Goal: Task Accomplishment & Management: Complete application form

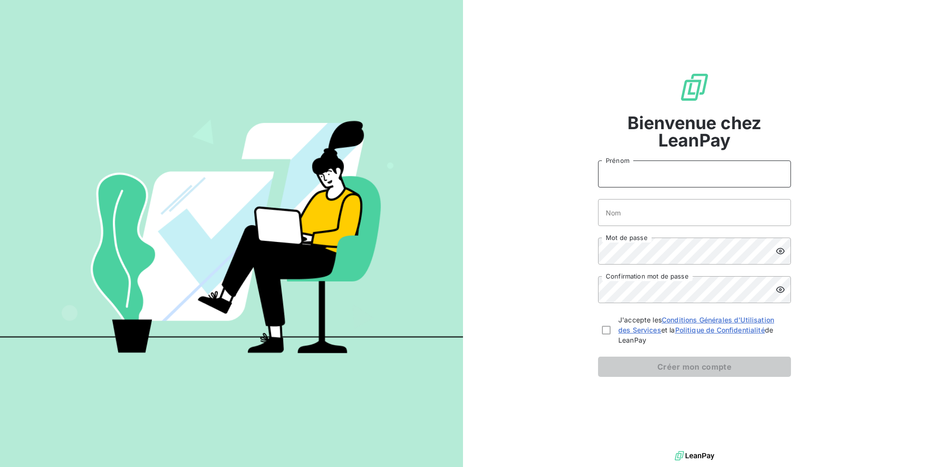
click at [627, 178] on input "Prénom" at bounding box center [694, 174] width 193 height 27
type input "[PERSON_NAME]"
type input "RIVIERE"
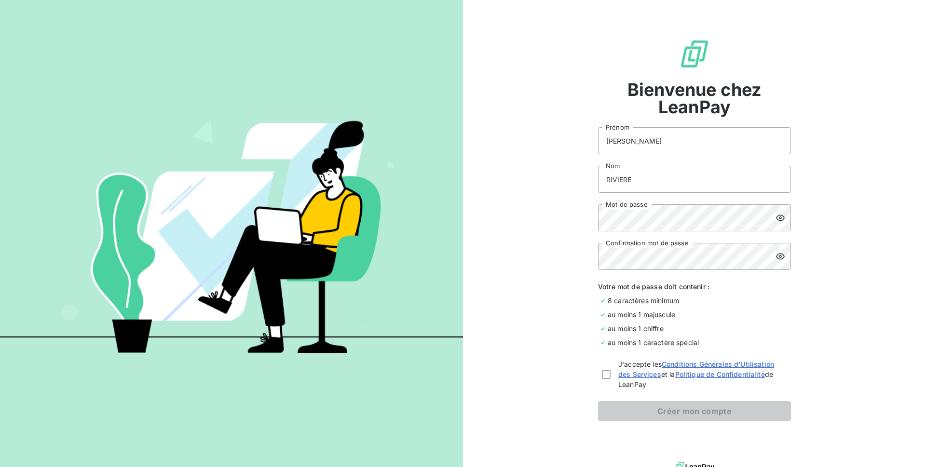
click at [778, 256] on icon at bounding box center [781, 257] width 10 height 10
click at [598, 374] on div "J'accepte les Conditions Générales d'Utilisation des Services et la Politique d…" at bounding box center [694, 374] width 193 height 30
click at [602, 375] on div at bounding box center [606, 375] width 9 height 9
checkbox input "true"
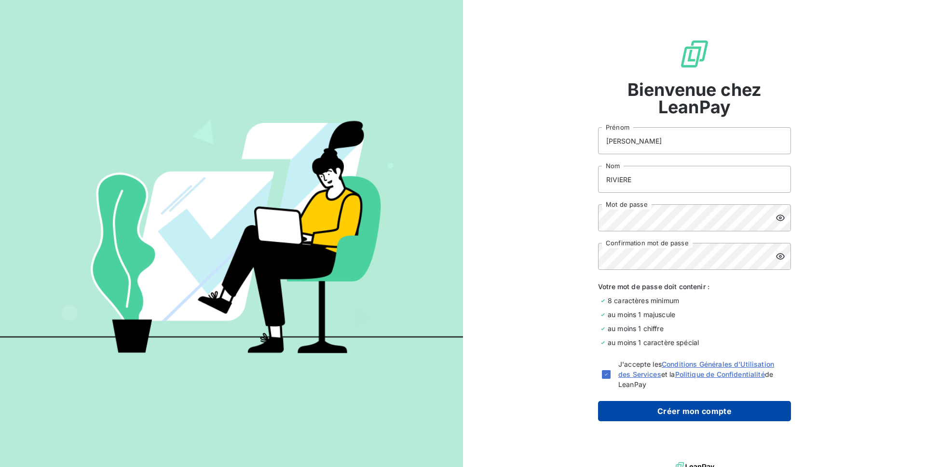
click at [634, 411] on button "Créer mon compte" at bounding box center [694, 411] width 193 height 20
